Goal: Information Seeking & Learning: Understand process/instructions

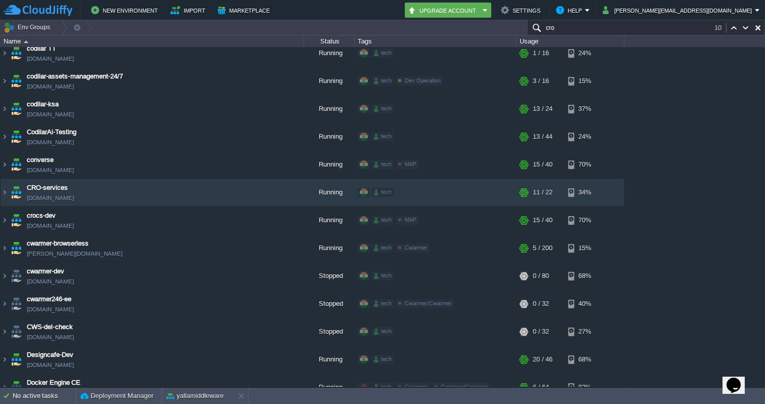
click at [667, 28] on input "cro" at bounding box center [646, 27] width 238 height 15
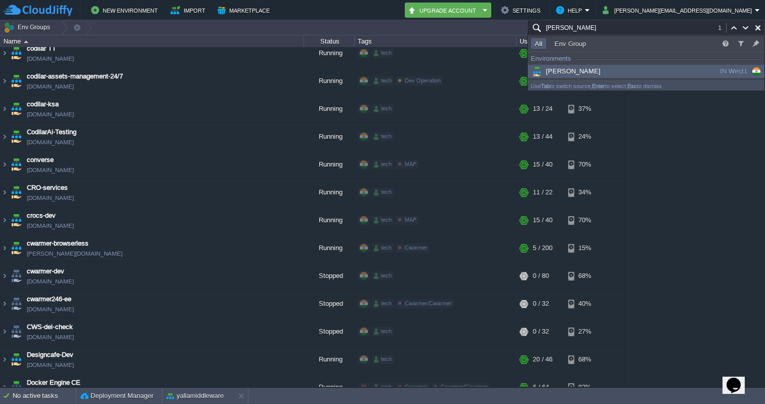
type input "[PERSON_NAME]"
click at [567, 71] on span "[PERSON_NAME]" at bounding box center [565, 71] width 70 height 8
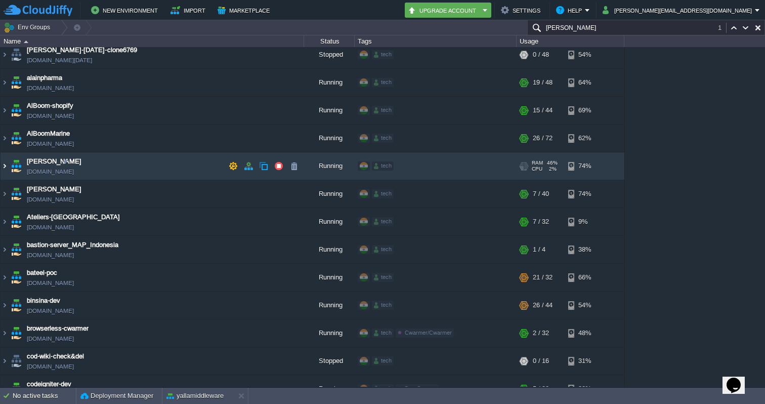
click at [2, 170] on img at bounding box center [5, 165] width 8 height 27
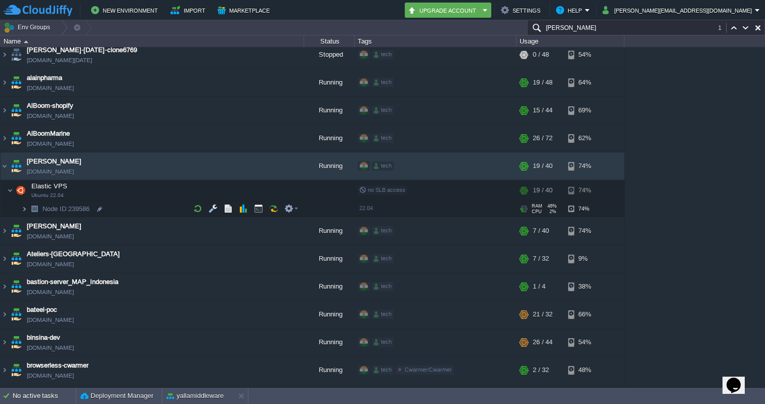
click at [24, 203] on img at bounding box center [24, 209] width 6 height 16
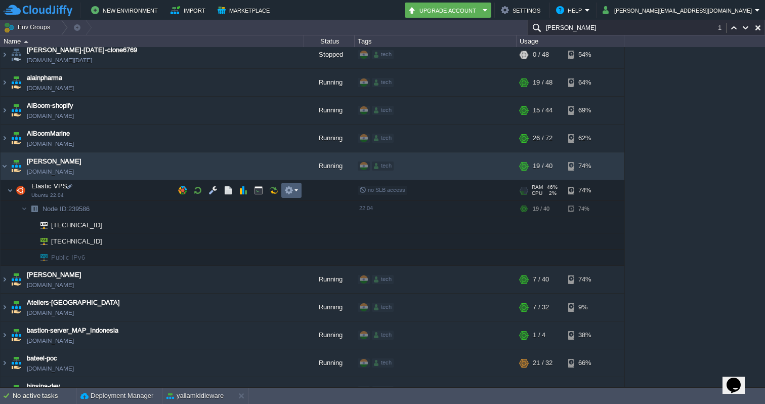
click at [293, 188] on button "button" at bounding box center [288, 190] width 9 height 9
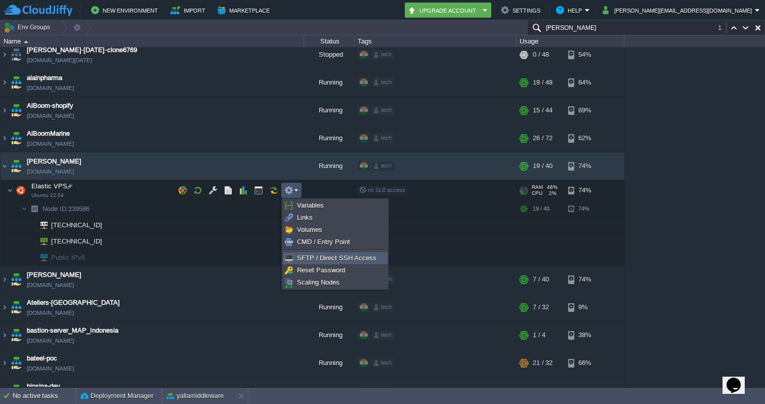
click at [309, 257] on span "SFTP / Direct SSH Access" at bounding box center [336, 258] width 79 height 8
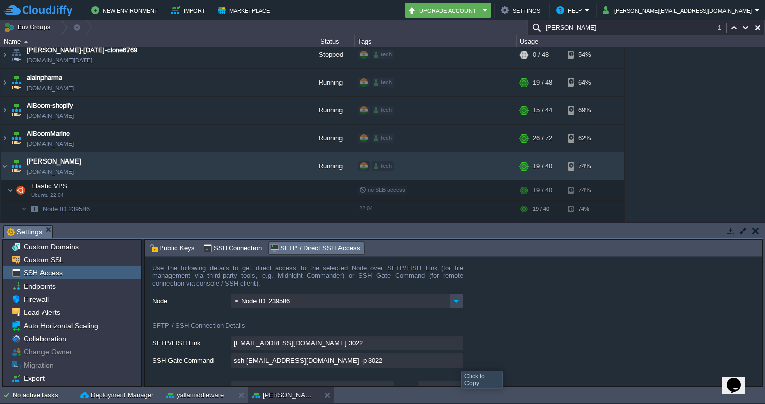
click at [457, 362] on input "ssh [EMAIL_ADDRESS][DOMAIN_NAME] -p 3022" at bounding box center [347, 360] width 233 height 15
type textarea "ssh [EMAIL_ADDRESS][DOMAIN_NAME] -p 3022"
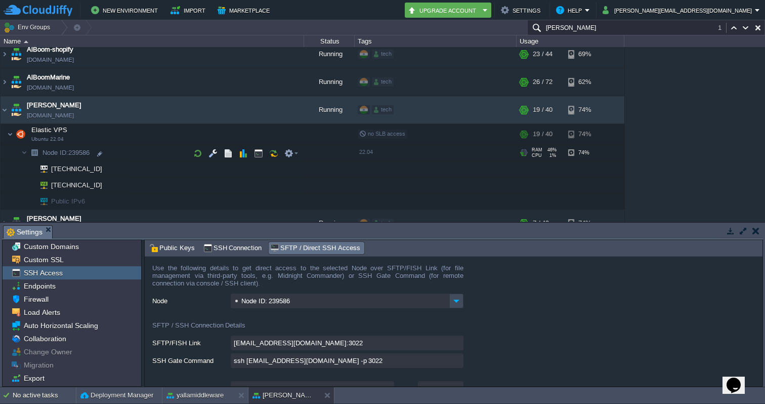
scroll to position [149, 0]
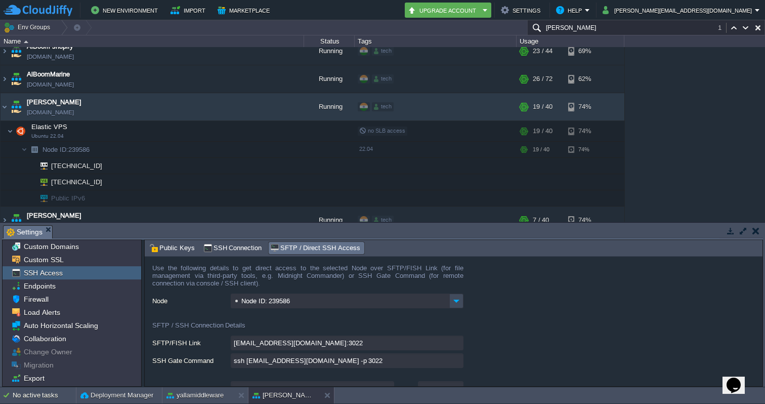
click at [458, 367] on input "ssh [EMAIL_ADDRESS][DOMAIN_NAME] -p 3022" at bounding box center [347, 360] width 233 height 15
click at [457, 365] on input "ssh [EMAIL_ADDRESS][DOMAIN_NAME] -p 3022" at bounding box center [347, 360] width 233 height 15
click at [100, 183] on div at bounding box center [100, 182] width 9 height 9
type input "[TECHNICAL_ID]"
